Goal: Task Accomplishment & Management: Manage account settings

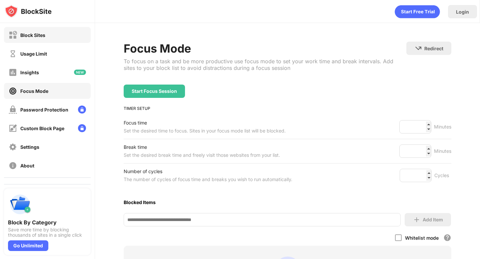
click at [47, 36] on div "Block Sites" at bounding box center [47, 35] width 87 height 16
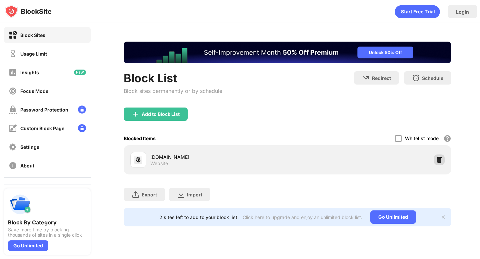
click at [438, 158] on img at bounding box center [439, 160] width 7 height 7
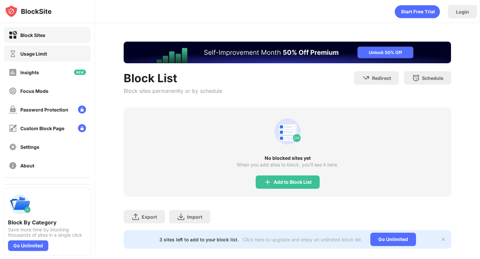
click at [31, 53] on div "Usage Limit" at bounding box center [33, 54] width 27 height 6
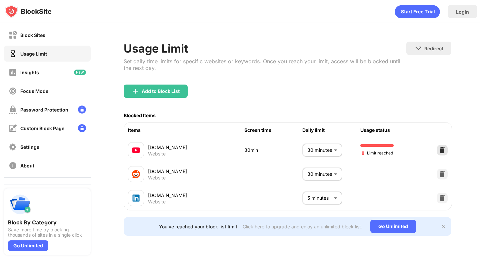
click at [441, 150] on img at bounding box center [442, 150] width 7 height 7
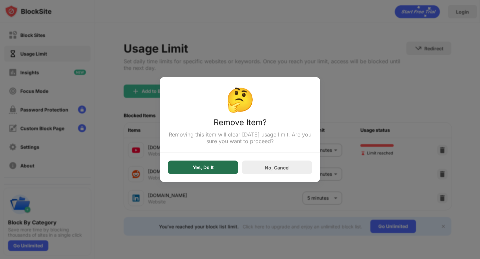
click at [207, 170] on div "Yes, Do It" at bounding box center [203, 167] width 21 height 5
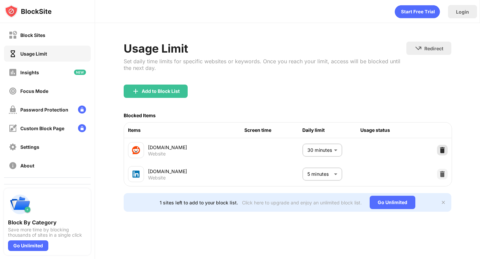
click at [443, 148] on img at bounding box center [442, 150] width 7 height 7
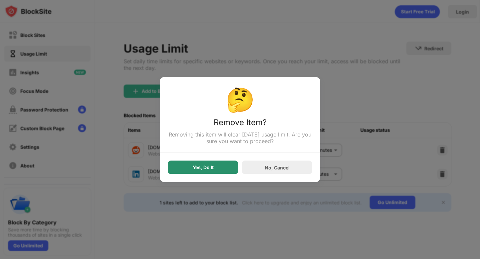
click at [222, 172] on div "Yes, Do It" at bounding box center [203, 167] width 70 height 13
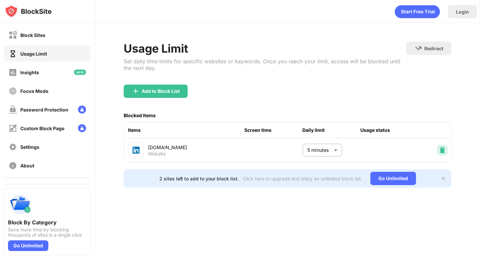
click at [445, 152] on img at bounding box center [442, 150] width 7 height 7
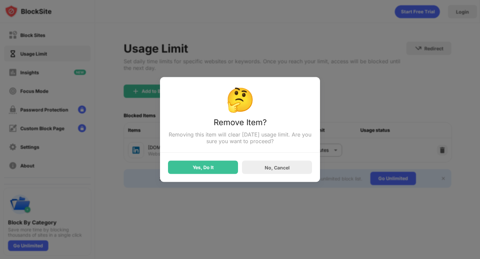
click at [222, 166] on div "Yes, Do It" at bounding box center [203, 167] width 70 height 13
